Goal: Task Accomplishment & Management: Manage account settings

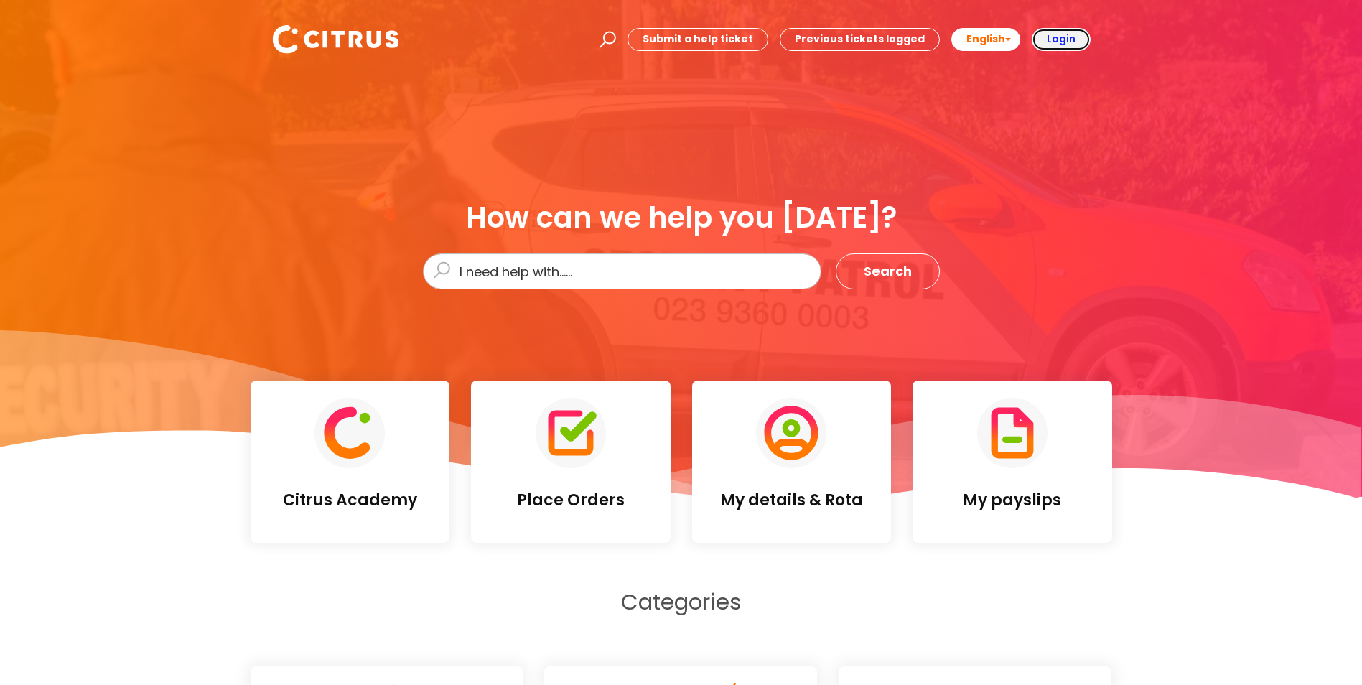
click at [1055, 41] on b "Login" at bounding box center [1060, 39] width 29 height 14
